Goal: Browse casually: Explore the website without a specific task or goal

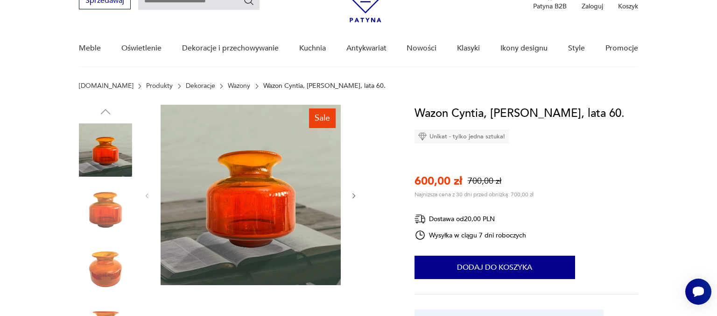
click at [354, 195] on icon "button" at bounding box center [354, 196] width 8 height 8
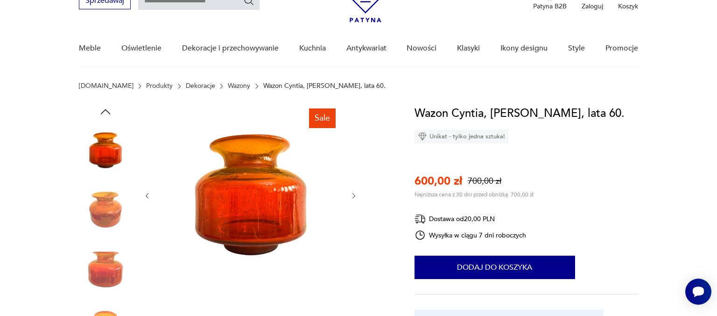
click at [355, 195] on icon "button" at bounding box center [354, 196] width 3 height 6
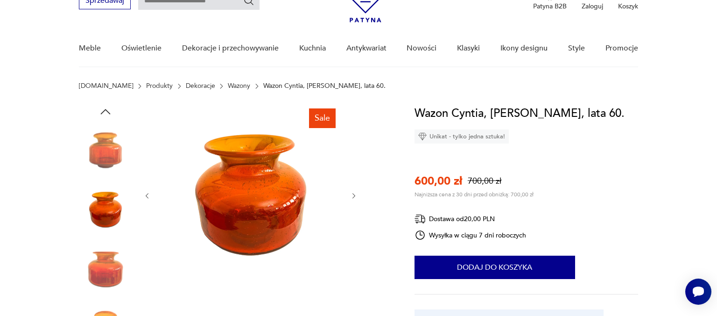
click at [355, 195] on icon "button" at bounding box center [354, 196] width 3 height 6
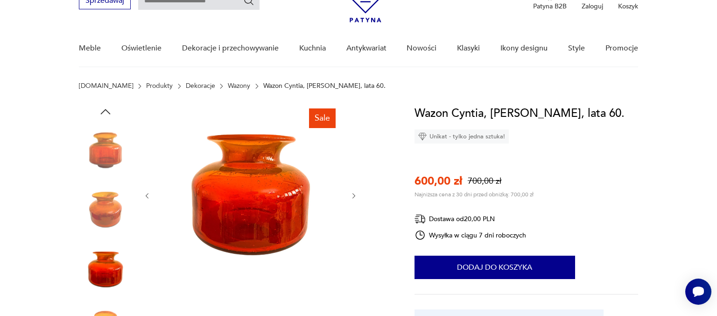
click at [356, 195] on icon "button" at bounding box center [354, 196] width 8 height 8
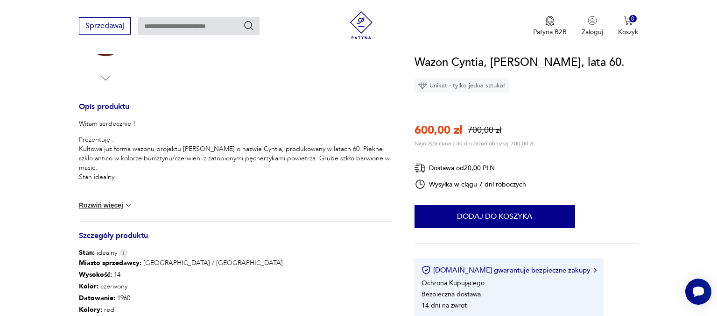
scroll to position [345, 0]
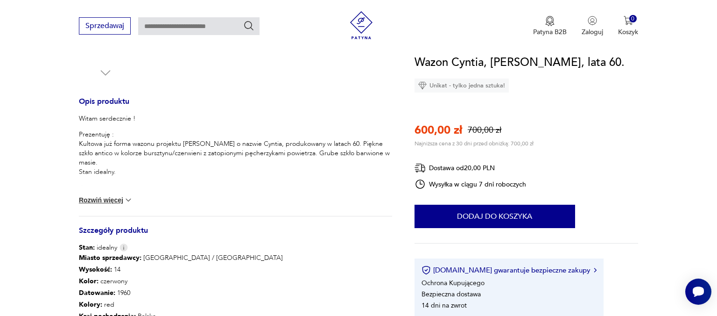
click at [133, 197] on img at bounding box center [128, 199] width 9 height 9
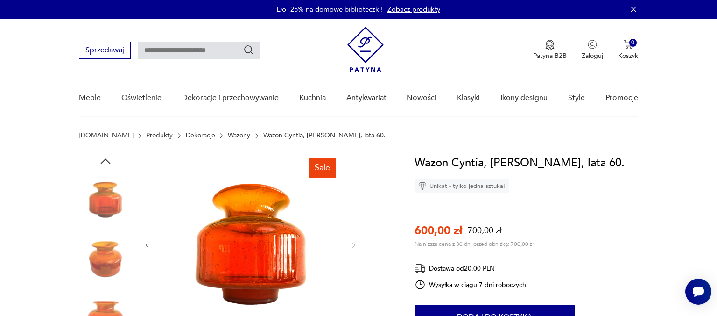
scroll to position [99, 0]
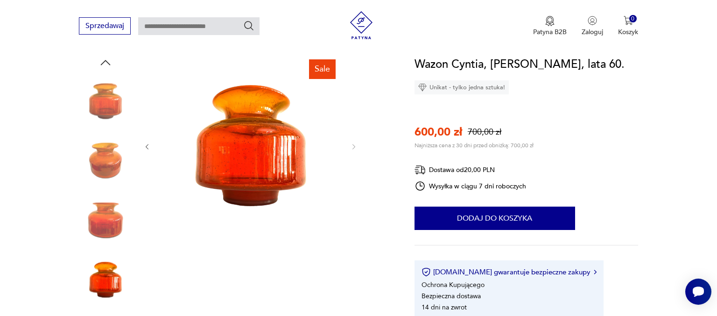
click at [109, 162] on img at bounding box center [105, 160] width 53 height 53
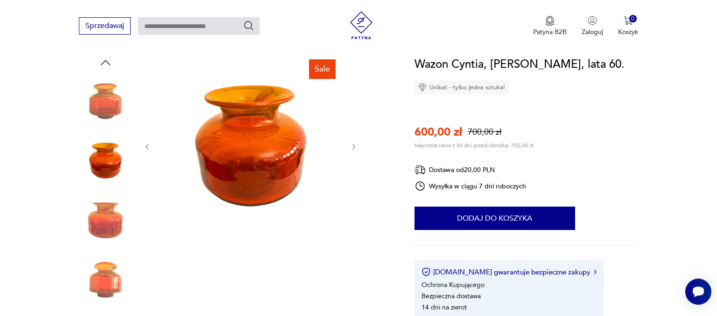
click at [236, 148] on img at bounding box center [251, 146] width 180 height 180
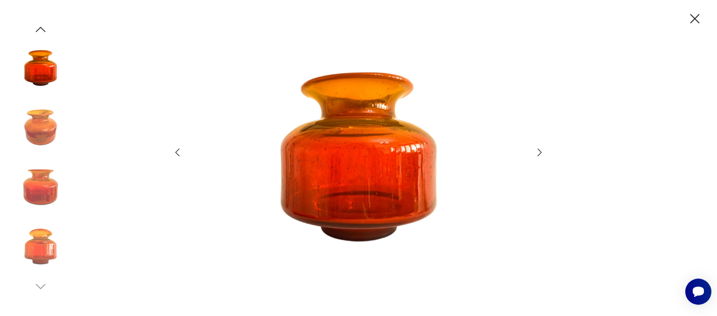
click at [373, 148] on img at bounding box center [358, 157] width 332 height 253
click at [51, 244] on img at bounding box center [40, 246] width 53 height 53
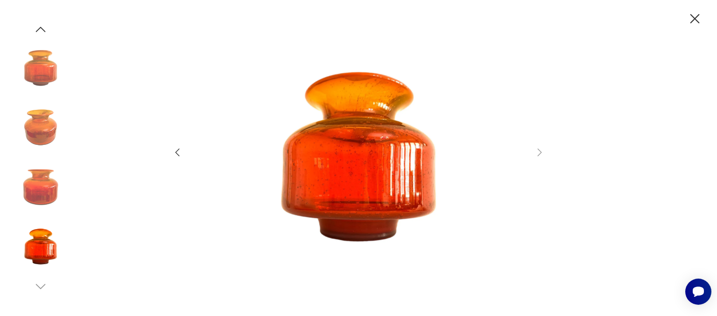
click at [330, 163] on img at bounding box center [358, 157] width 332 height 253
click at [689, 18] on icon "button" at bounding box center [695, 19] width 16 height 16
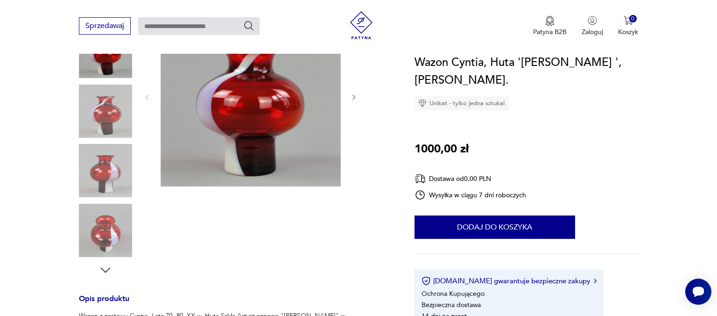
click at [356, 98] on icon "button" at bounding box center [354, 97] width 8 height 8
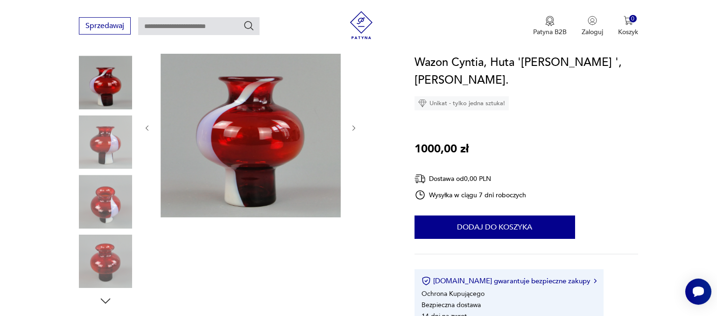
scroll to position [99, 0]
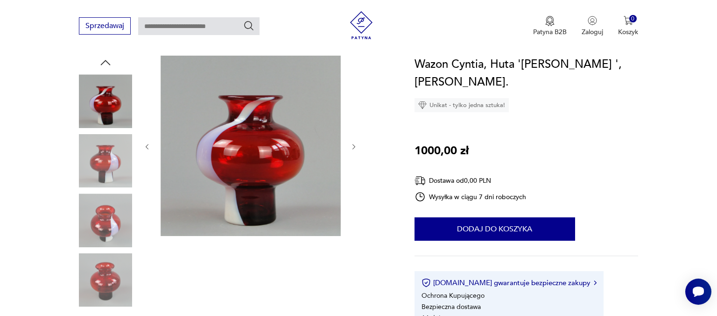
click at [353, 146] on icon "button" at bounding box center [354, 147] width 8 height 8
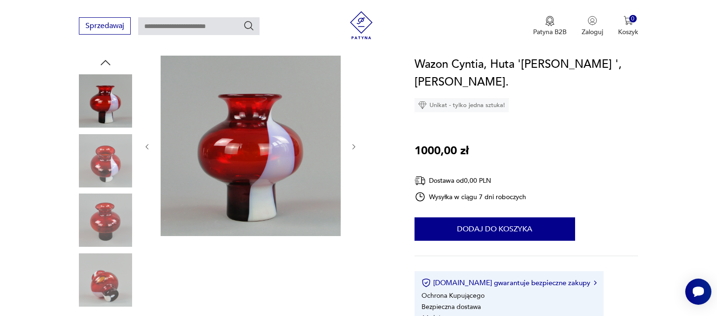
click at [353, 146] on icon "button" at bounding box center [354, 147] width 8 height 8
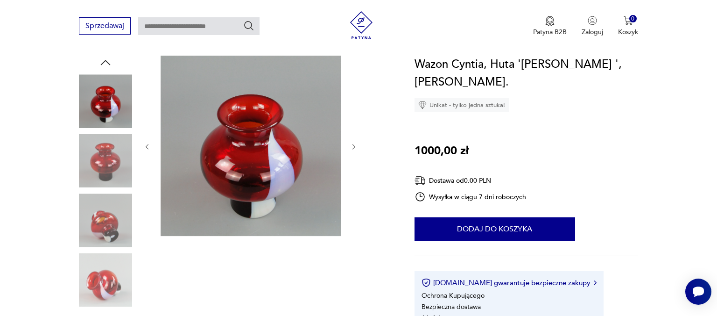
click at [353, 146] on icon "button" at bounding box center [354, 147] width 8 height 8
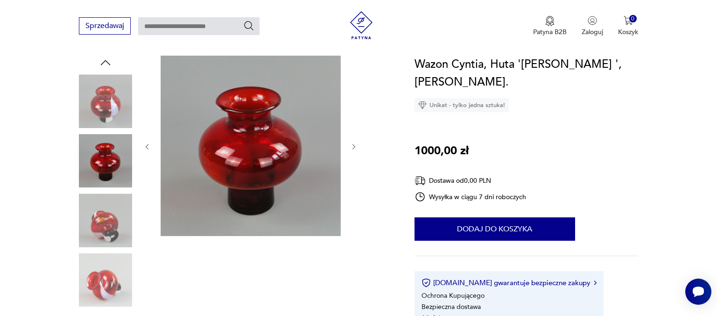
click at [353, 146] on icon "button" at bounding box center [354, 147] width 8 height 8
